Goal: Navigation & Orientation: Find specific page/section

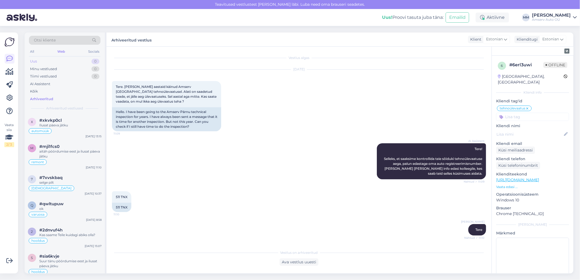
scroll to position [104, 0]
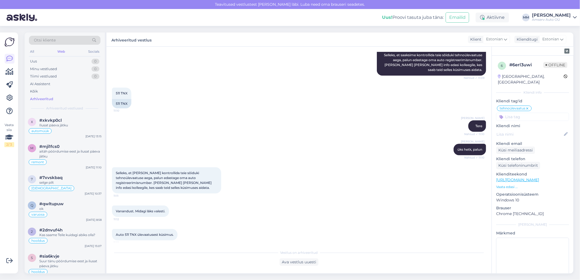
click at [62, 52] on div "Web" at bounding box center [61, 51] width 10 height 7
click at [80, 217] on div "varuosa" at bounding box center [65, 214] width 74 height 7
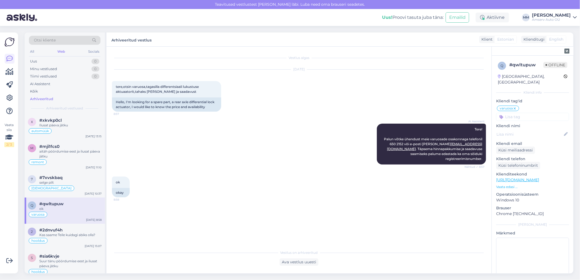
scroll to position [0, 0]
click at [76, 185] on div "selge pilt" at bounding box center [70, 182] width 62 height 5
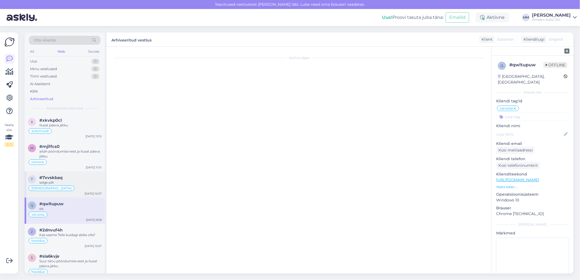
scroll to position [221, 0]
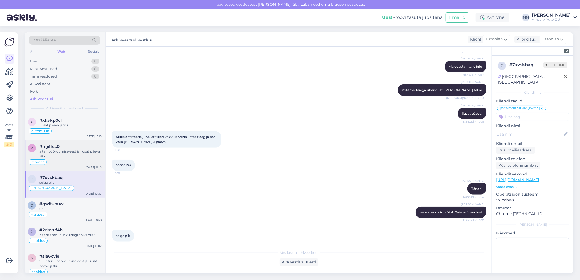
click at [73, 162] on div "remont" at bounding box center [65, 162] width 74 height 7
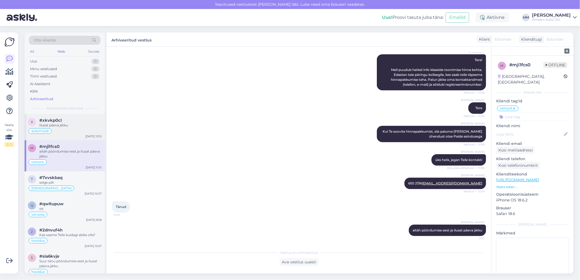
click at [69, 133] on div "automüük" at bounding box center [65, 131] width 74 height 7
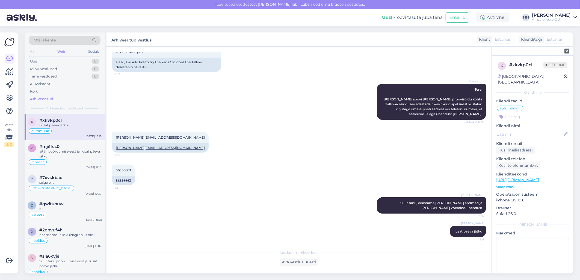
scroll to position [40, 0]
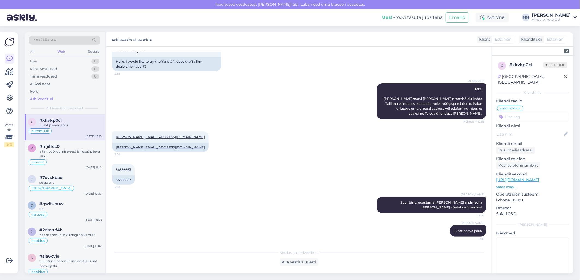
click at [63, 50] on div "Web" at bounding box center [61, 51] width 10 height 7
click at [64, 60] on div "Uus 0" at bounding box center [65, 62] width 72 height 8
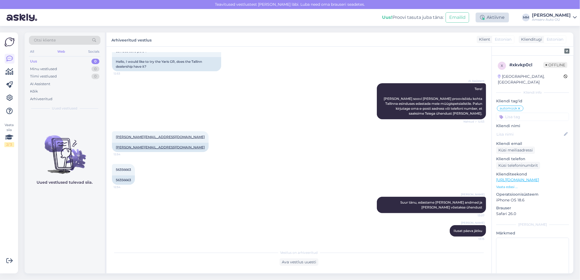
click at [494, 18] on div "Aktiivne" at bounding box center [492, 18] width 33 height 10
click at [485, 44] on button "30 minutit" at bounding box center [492, 43] width 25 height 6
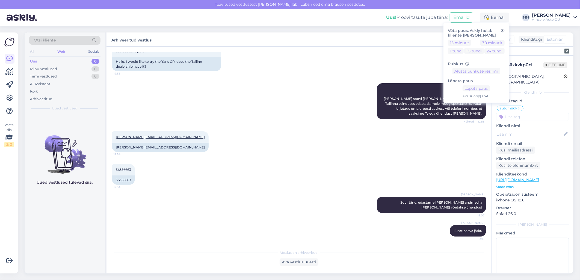
click at [435, 148] on div "Edgar.grigorovits@gmail.com 12:54 Edgar.grigorovits@gmail.com" at bounding box center [299, 141] width 374 height 33
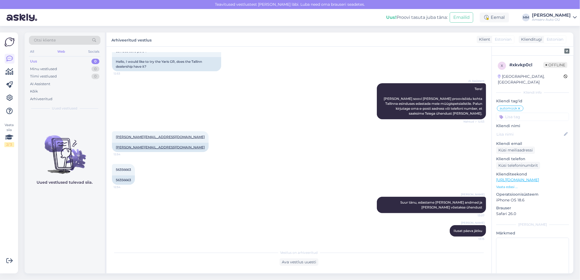
click at [222, 191] on div "Liili Vahesalu Suur tänu, edastame Teie andmed ja Teiega võetakse ühendust 13:07" at bounding box center [299, 205] width 374 height 28
click at [575, 17] on icon at bounding box center [575, 17] width 4 height 4
click at [526, 57] on div "Logi välja" at bounding box center [528, 56] width 97 height 10
